Goal: Information Seeking & Learning: Learn about a topic

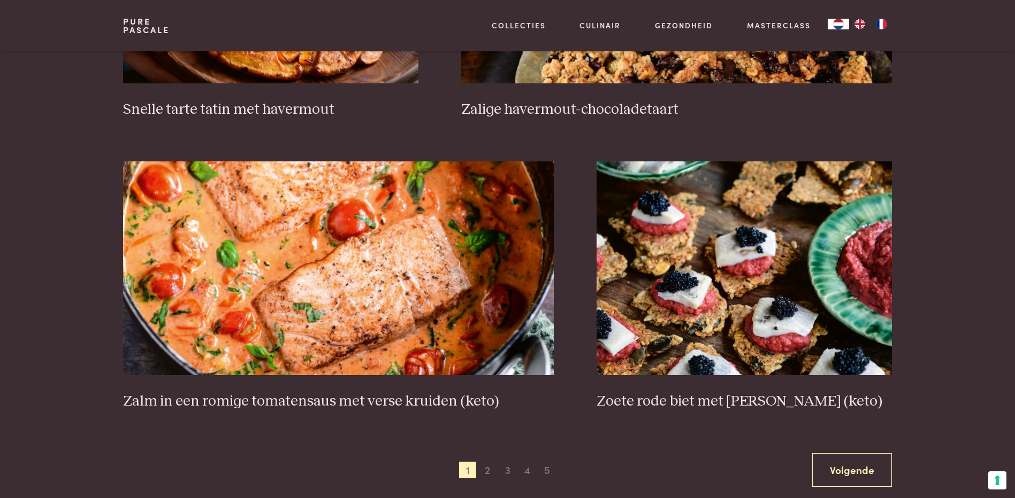
scroll to position [1818, 0]
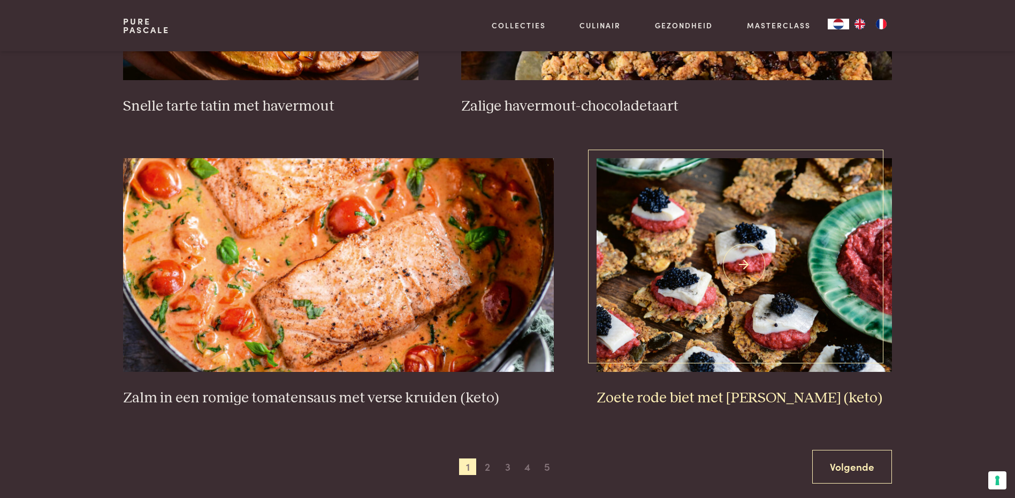
click at [696, 395] on h3 "Zoete rode biet met [PERSON_NAME] (keto)" at bounding box center [743, 398] width 295 height 19
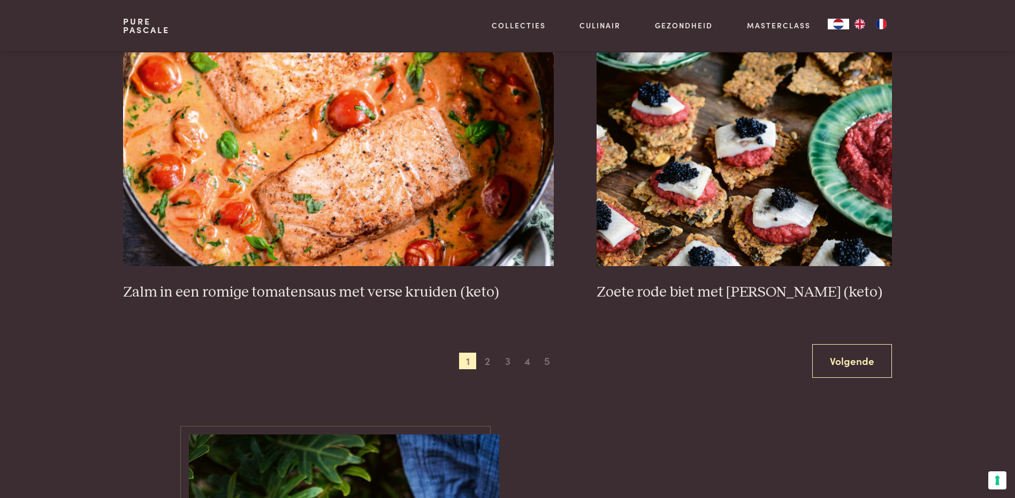
scroll to position [1925, 0]
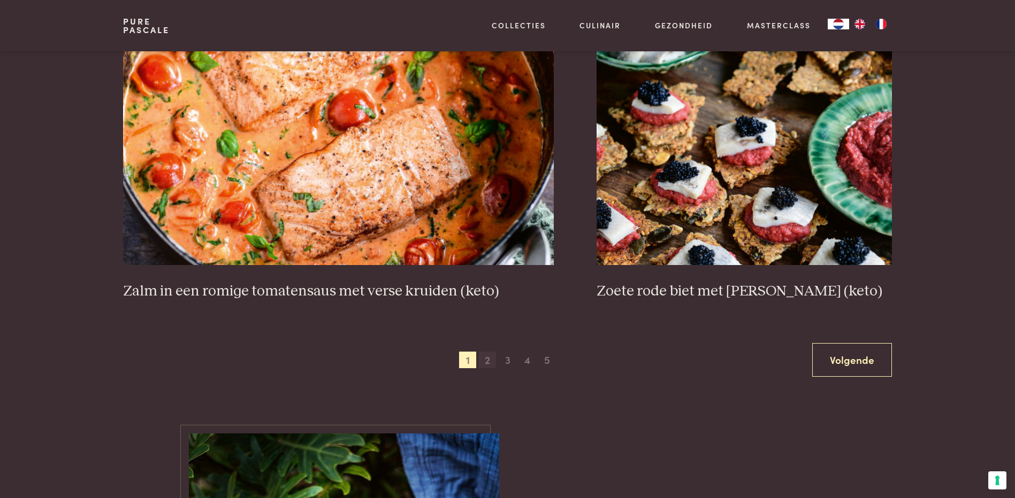
click at [487, 359] on span "2" at bounding box center [487, 360] width 17 height 17
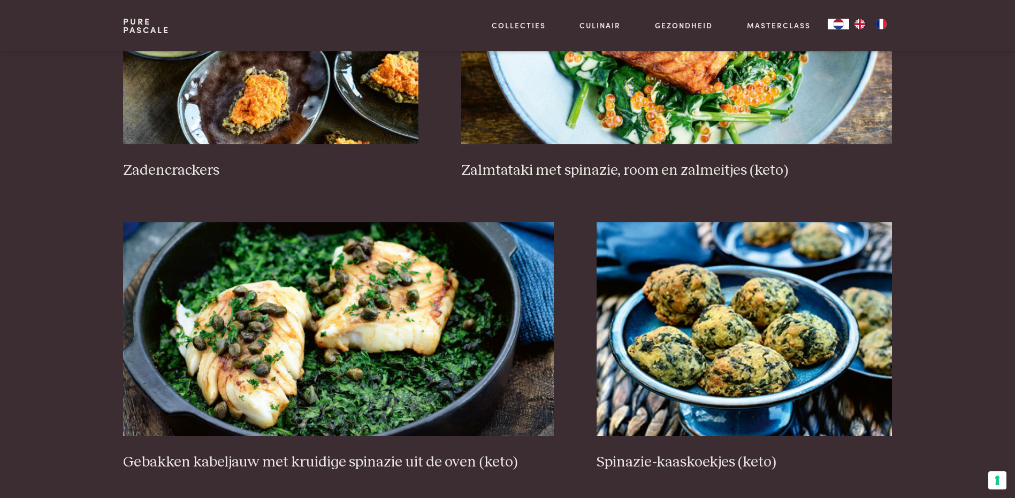
scroll to position [1797, 0]
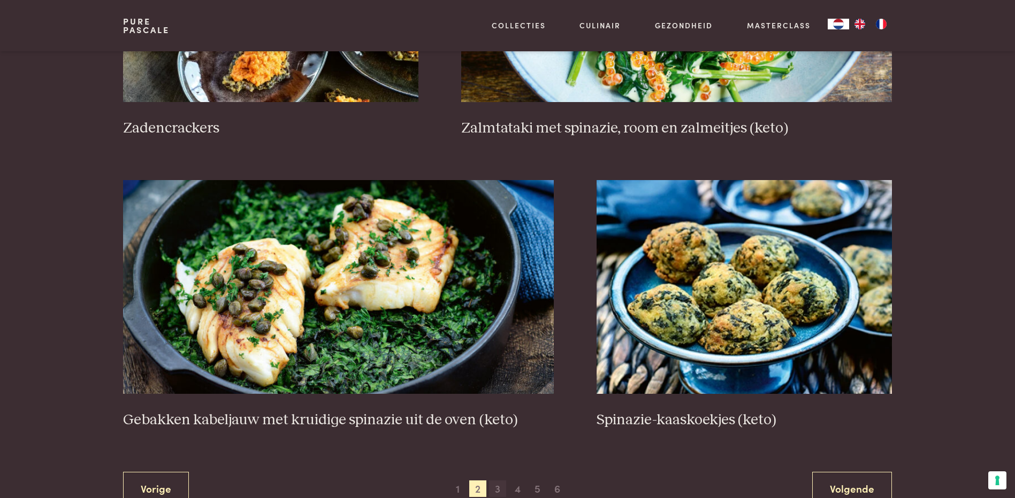
click at [500, 490] on span "3" at bounding box center [497, 489] width 17 height 17
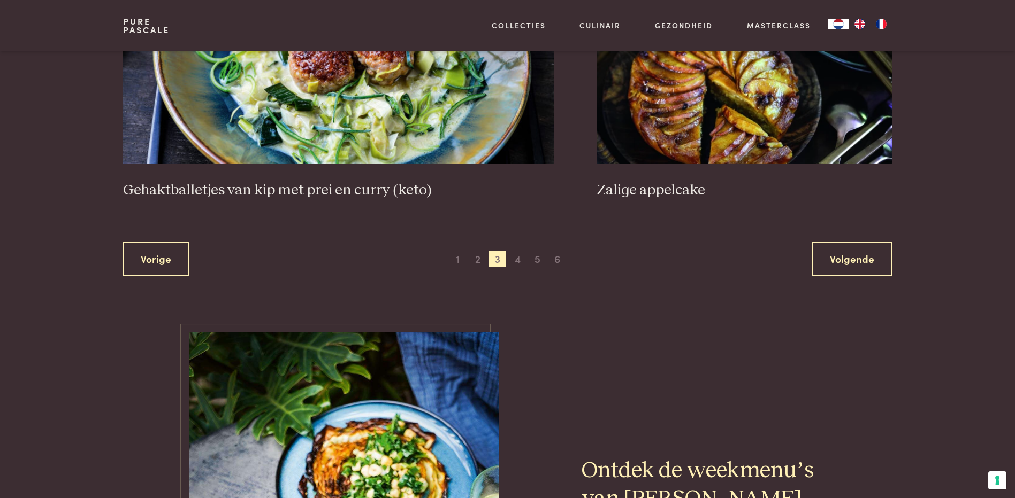
scroll to position [2064, 0]
click at [518, 259] on span "4" at bounding box center [517, 258] width 17 height 17
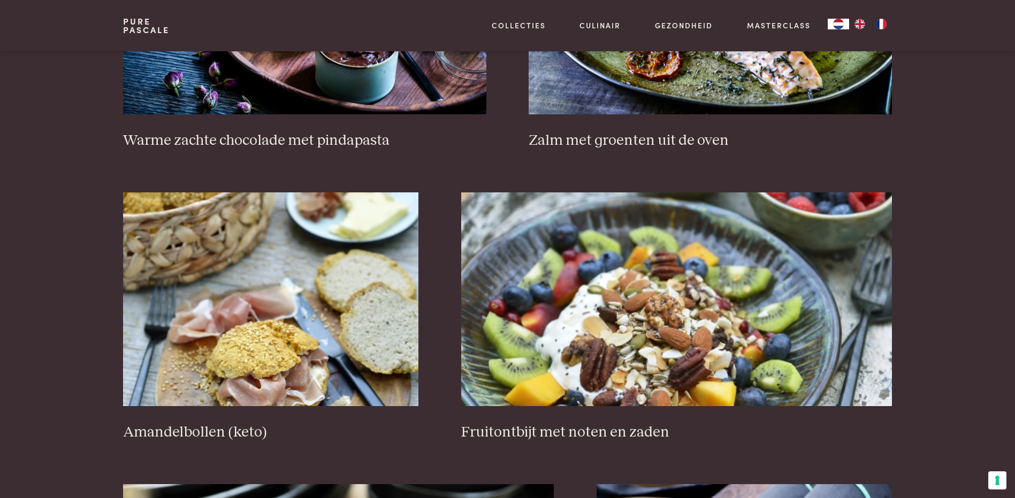
scroll to position [1583, 0]
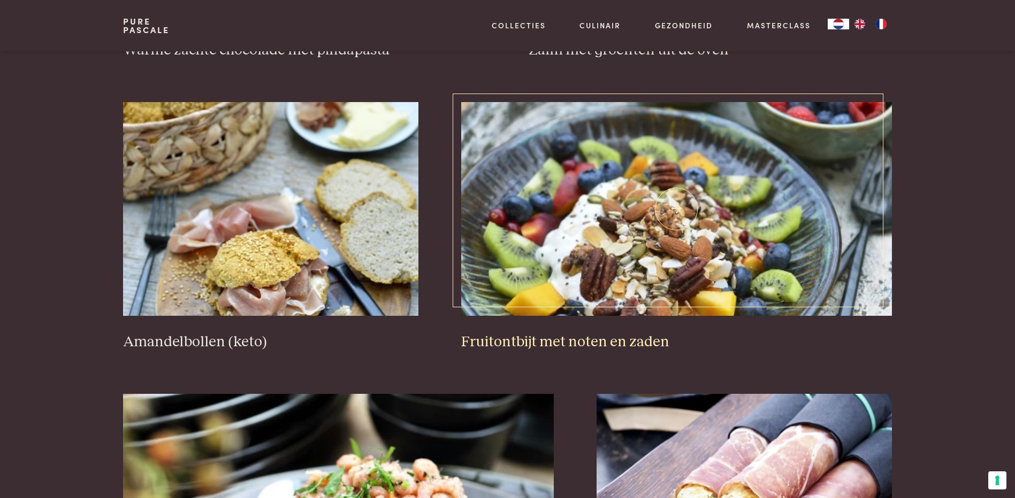
click at [590, 340] on h3 "Fruitontbijt met noten en zaden" at bounding box center [676, 342] width 431 height 19
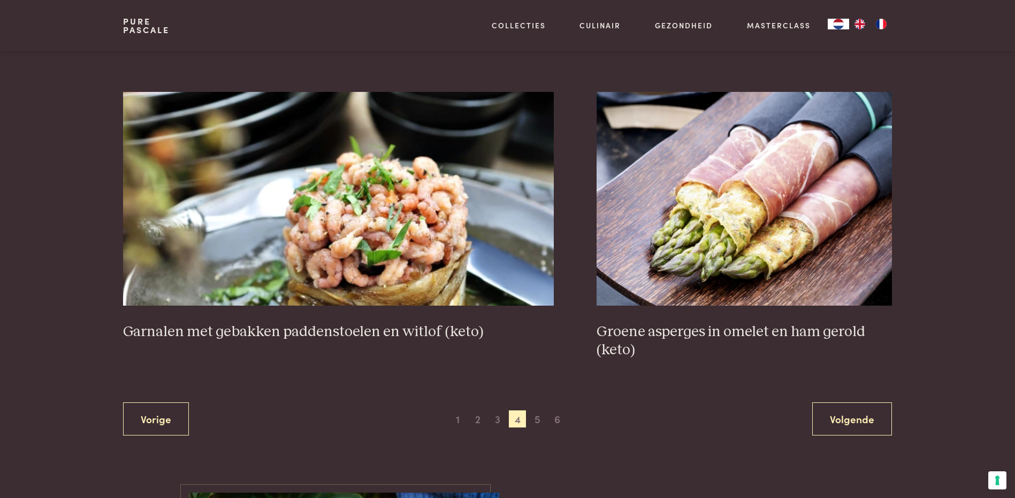
scroll to position [1904, 0]
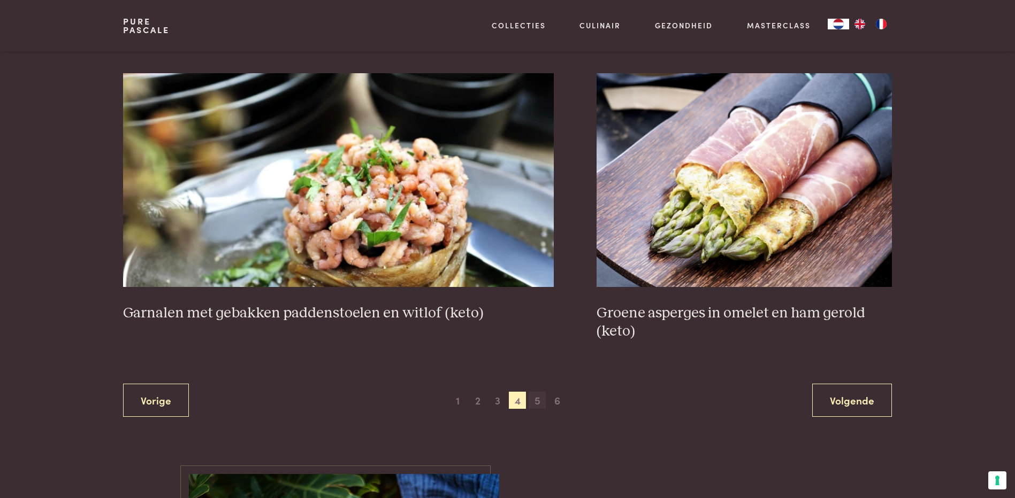
click at [535, 400] on span "5" at bounding box center [536, 400] width 17 height 17
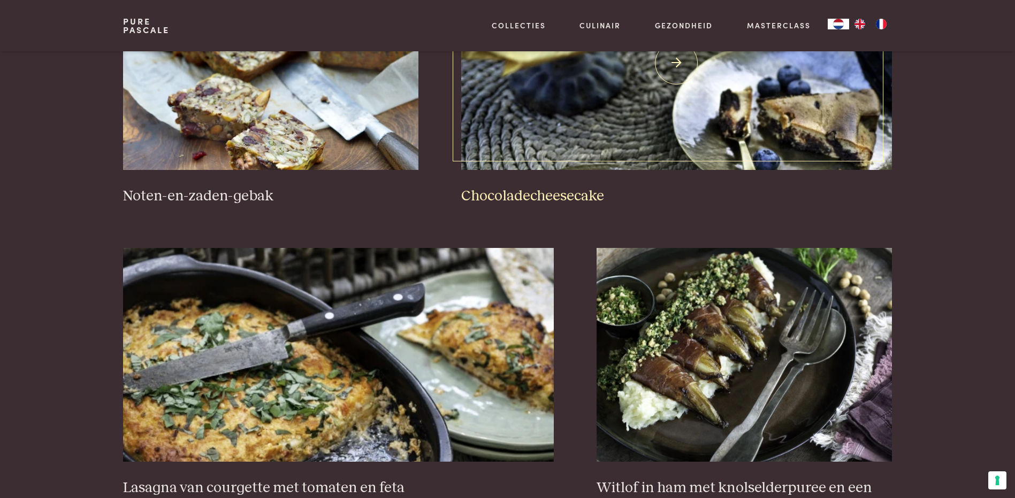
scroll to position [887, 0]
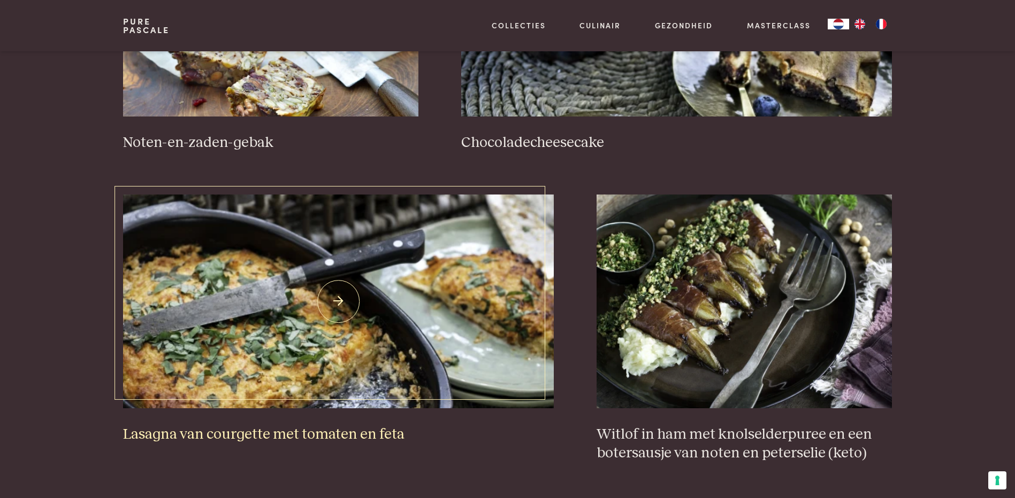
click at [321, 333] on img at bounding box center [338, 302] width 431 height 214
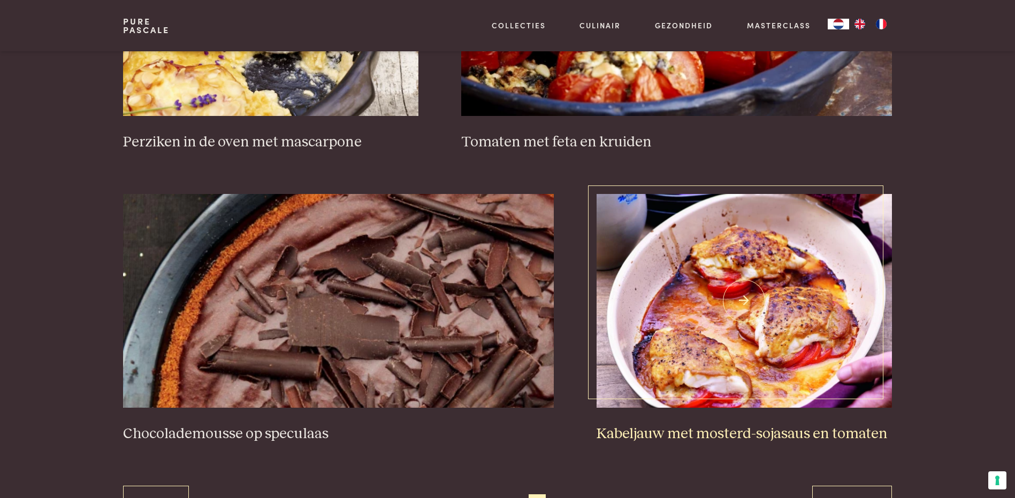
scroll to position [1904, 0]
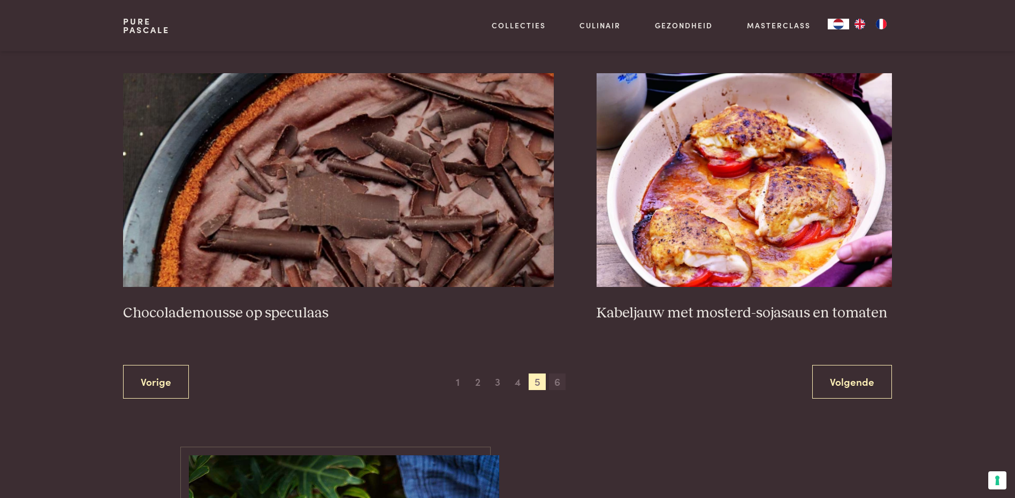
click at [556, 385] on span "6" at bounding box center [557, 382] width 17 height 17
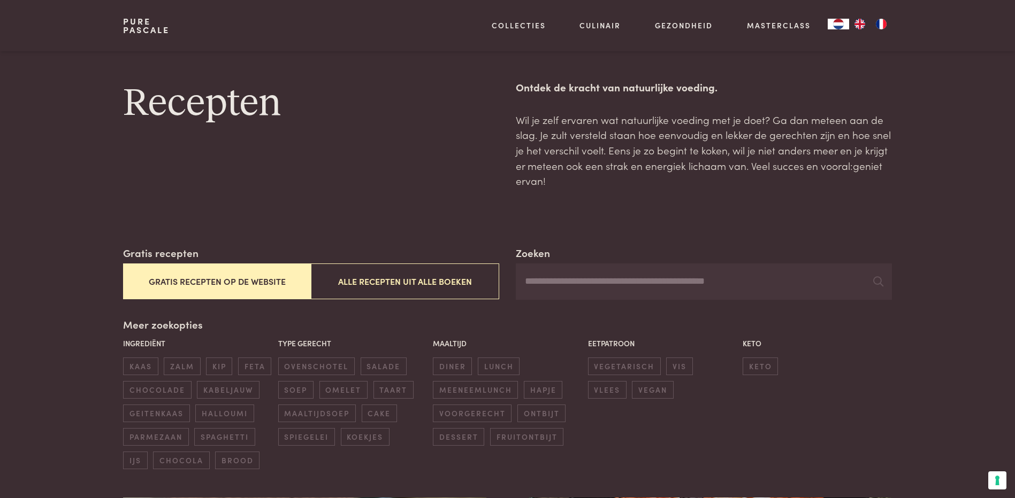
scroll to position [438, 0]
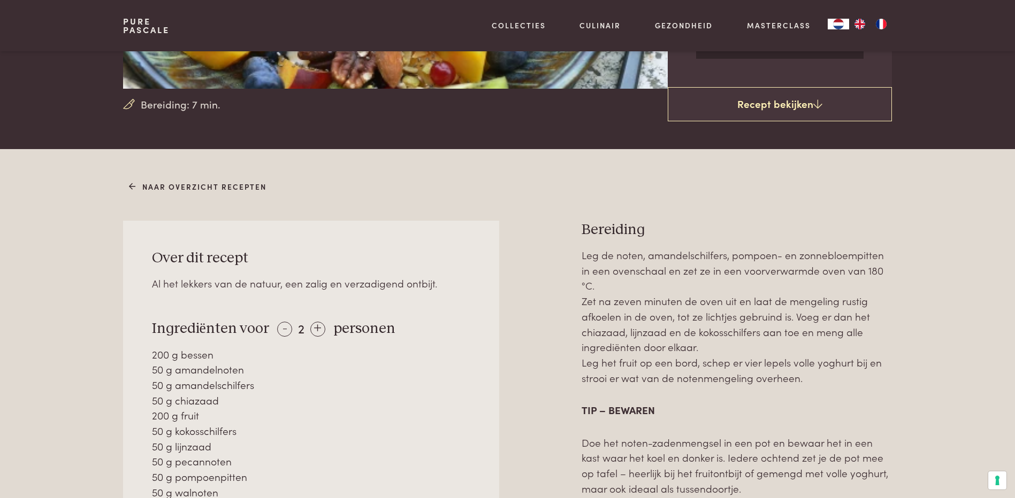
scroll to position [53, 0]
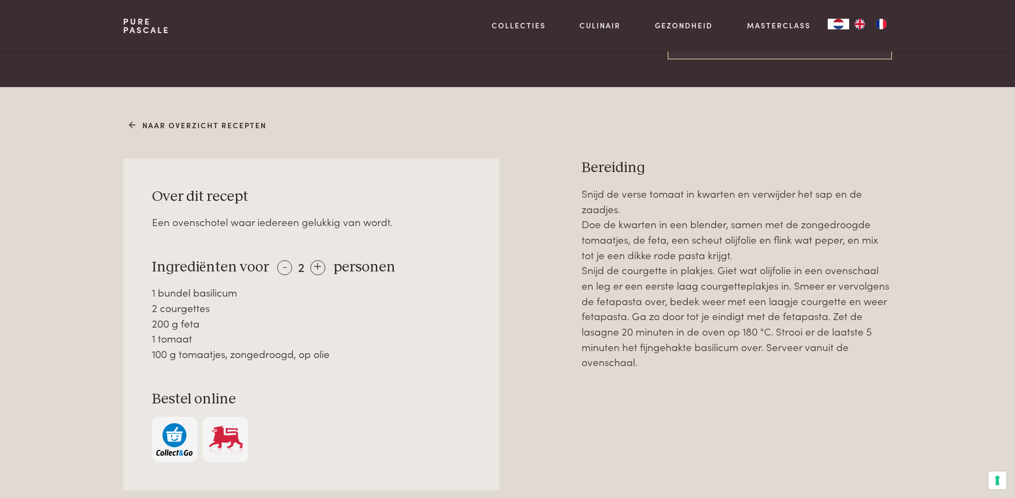
scroll to position [374, 0]
